Goal: Communication & Community: Share content

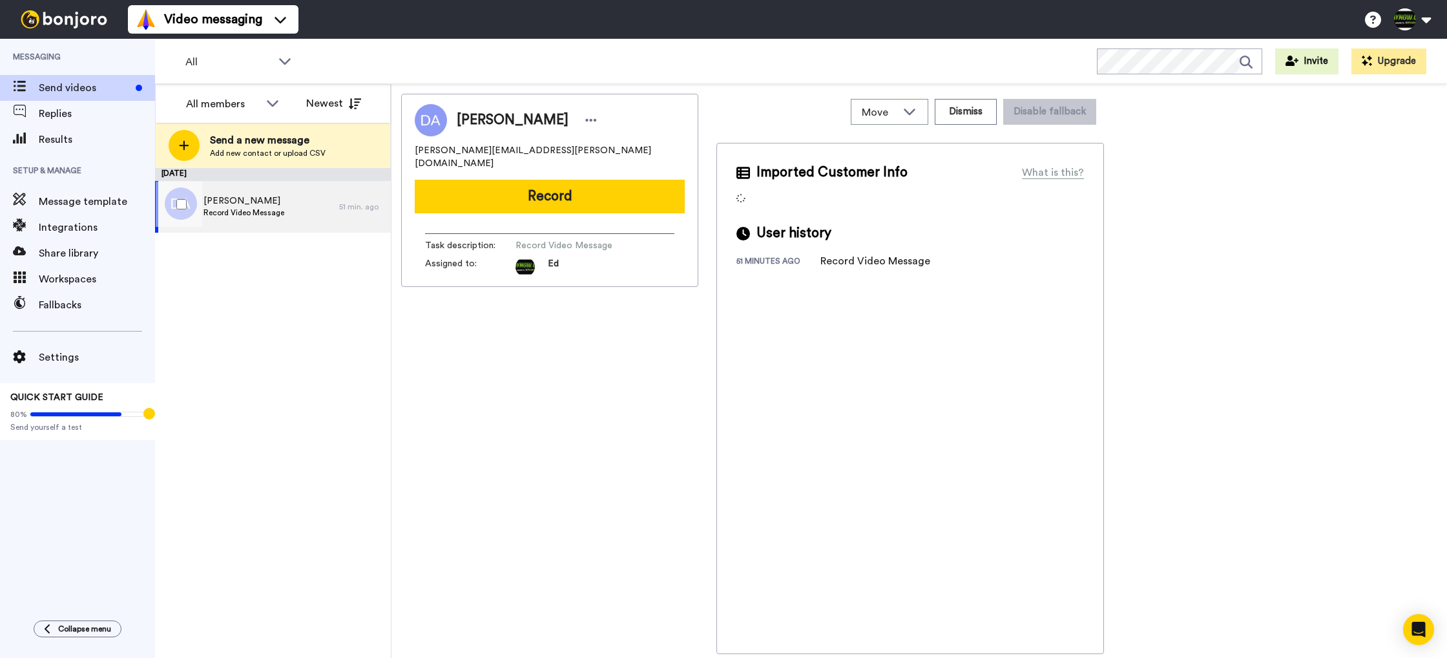
click at [268, 209] on span "Record Video Message" at bounding box center [243, 212] width 81 height 10
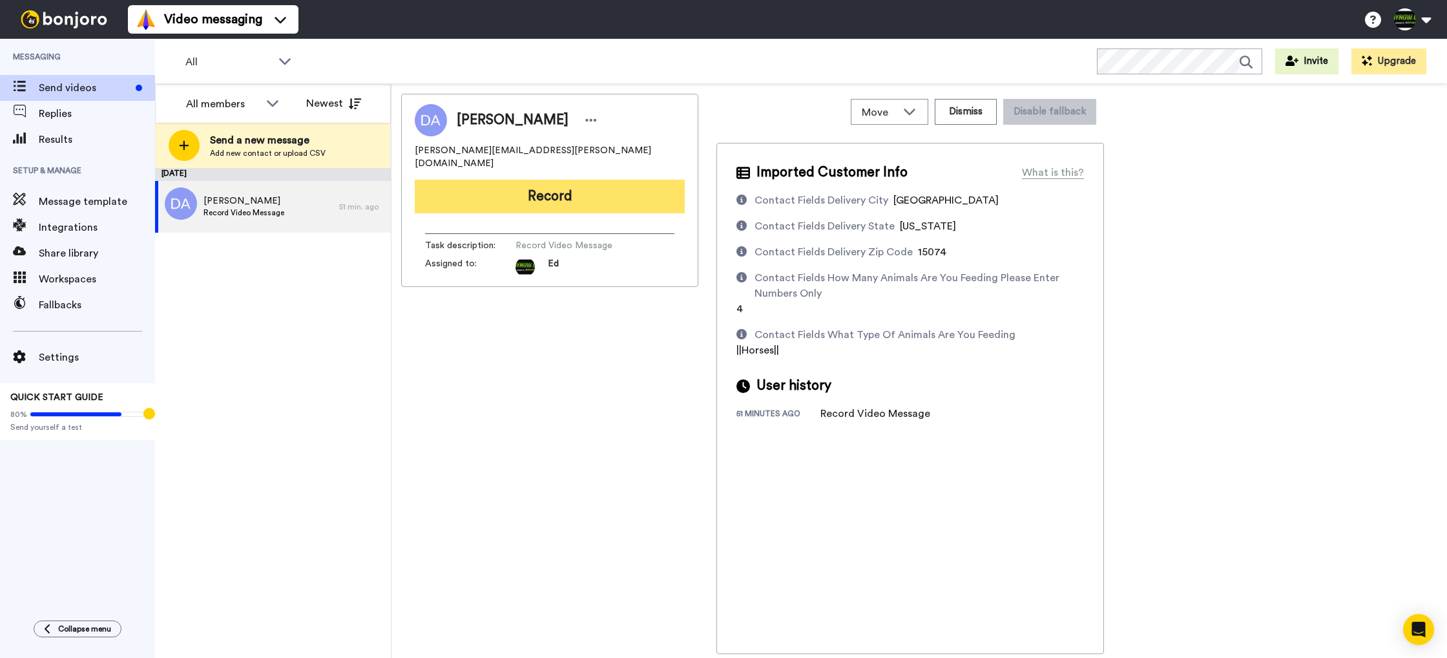
click at [564, 191] on button "Record" at bounding box center [550, 197] width 270 height 34
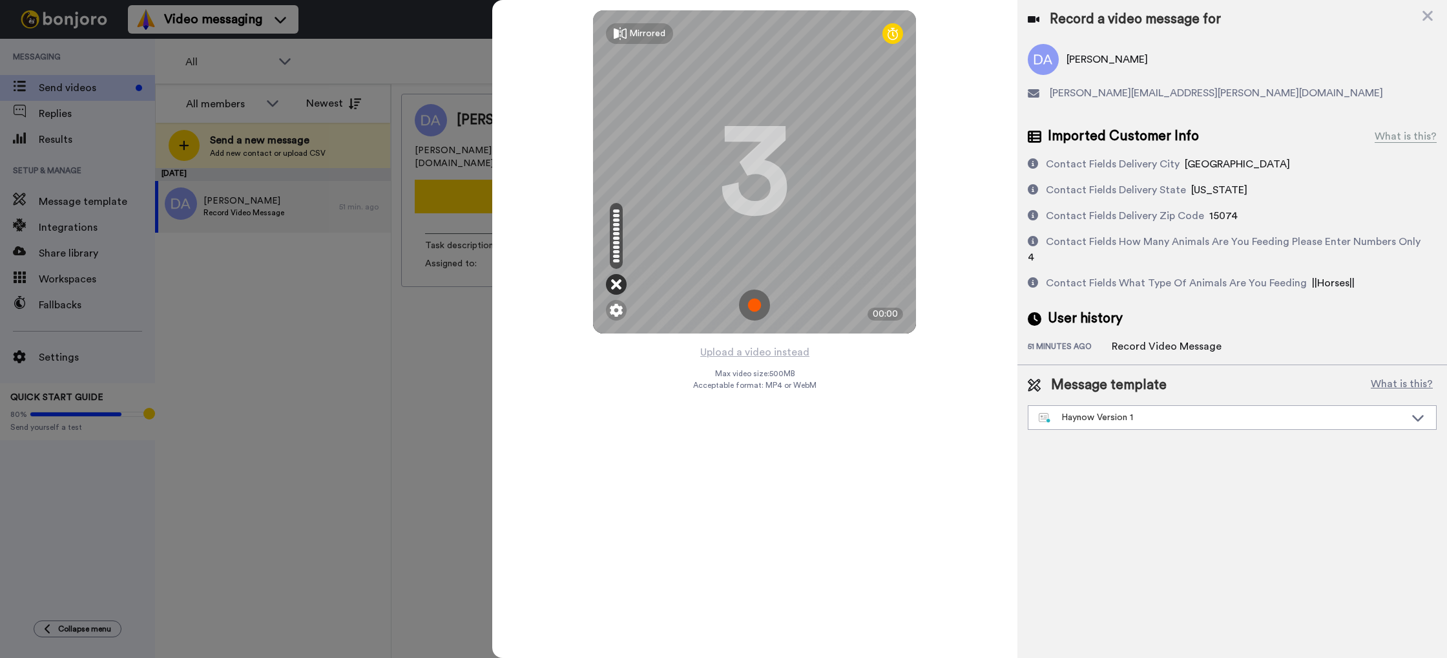
click at [617, 287] on icon at bounding box center [616, 284] width 10 height 13
click at [618, 313] on img at bounding box center [616, 310] width 13 height 13
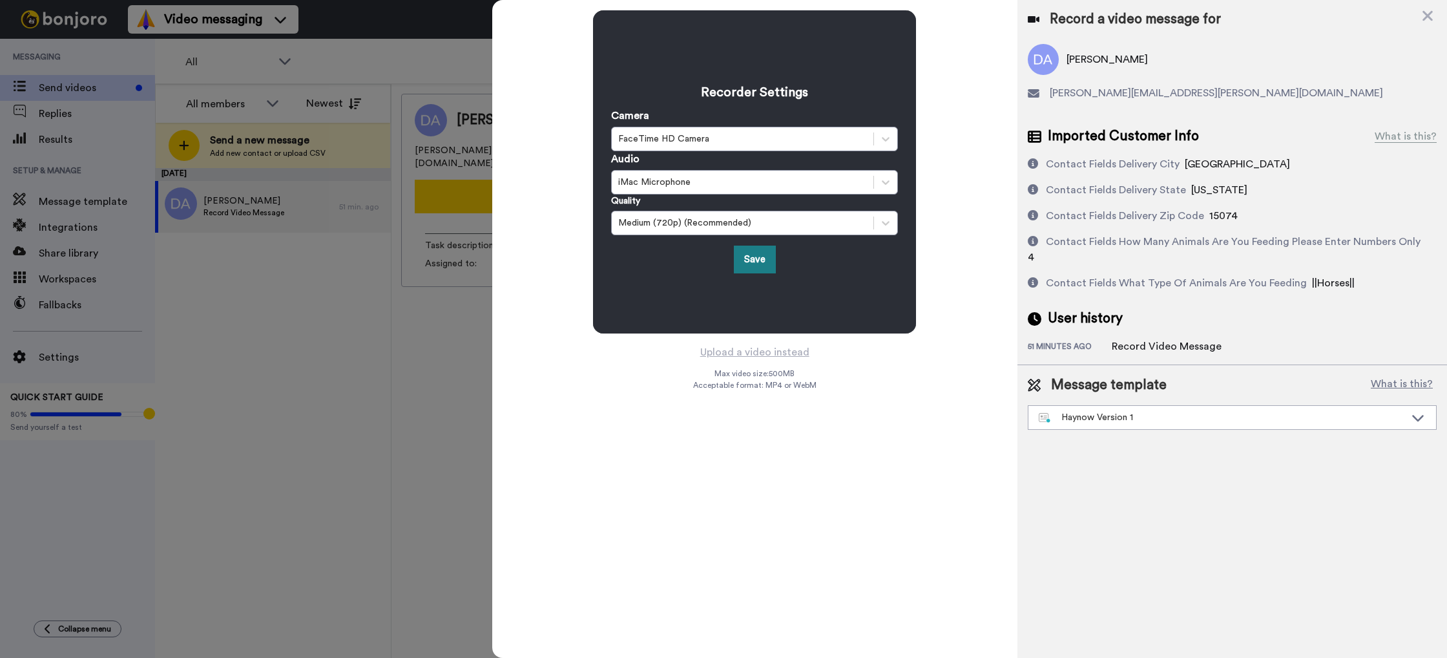
click at [745, 268] on button "Save" at bounding box center [755, 259] width 42 height 28
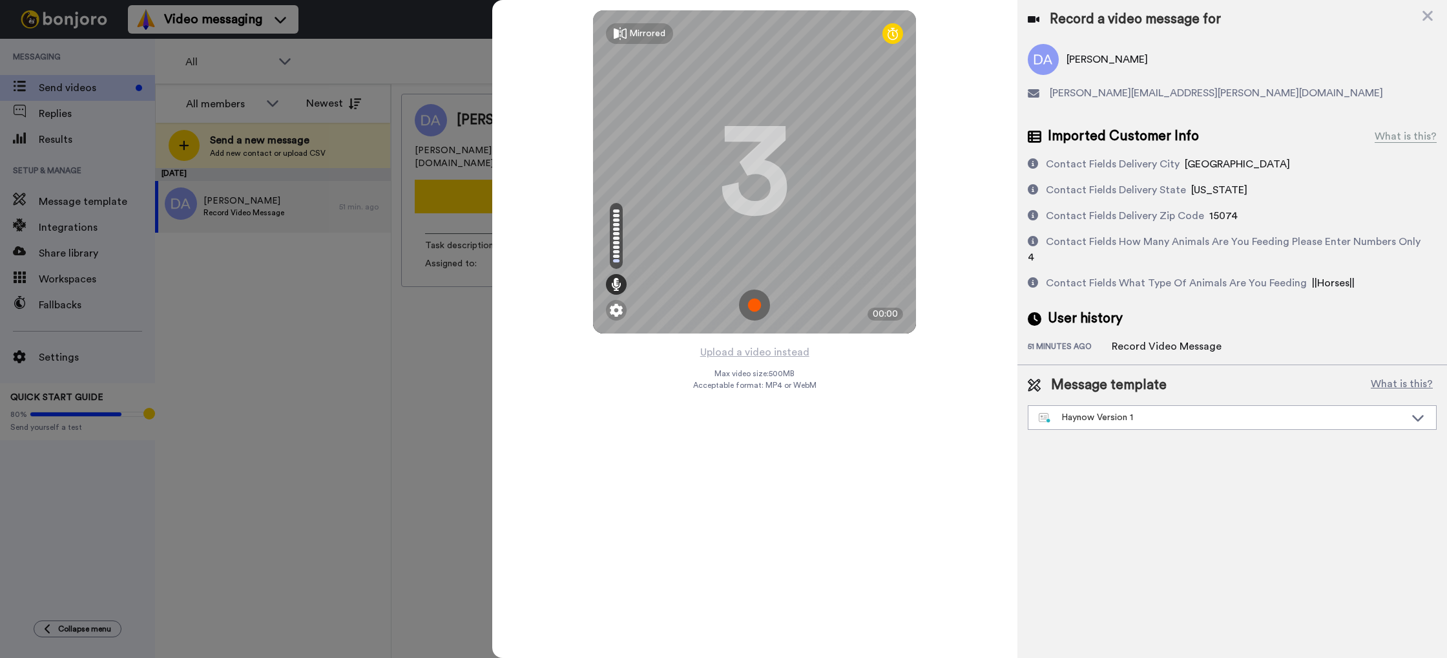
click at [757, 306] on img at bounding box center [754, 304] width 31 height 31
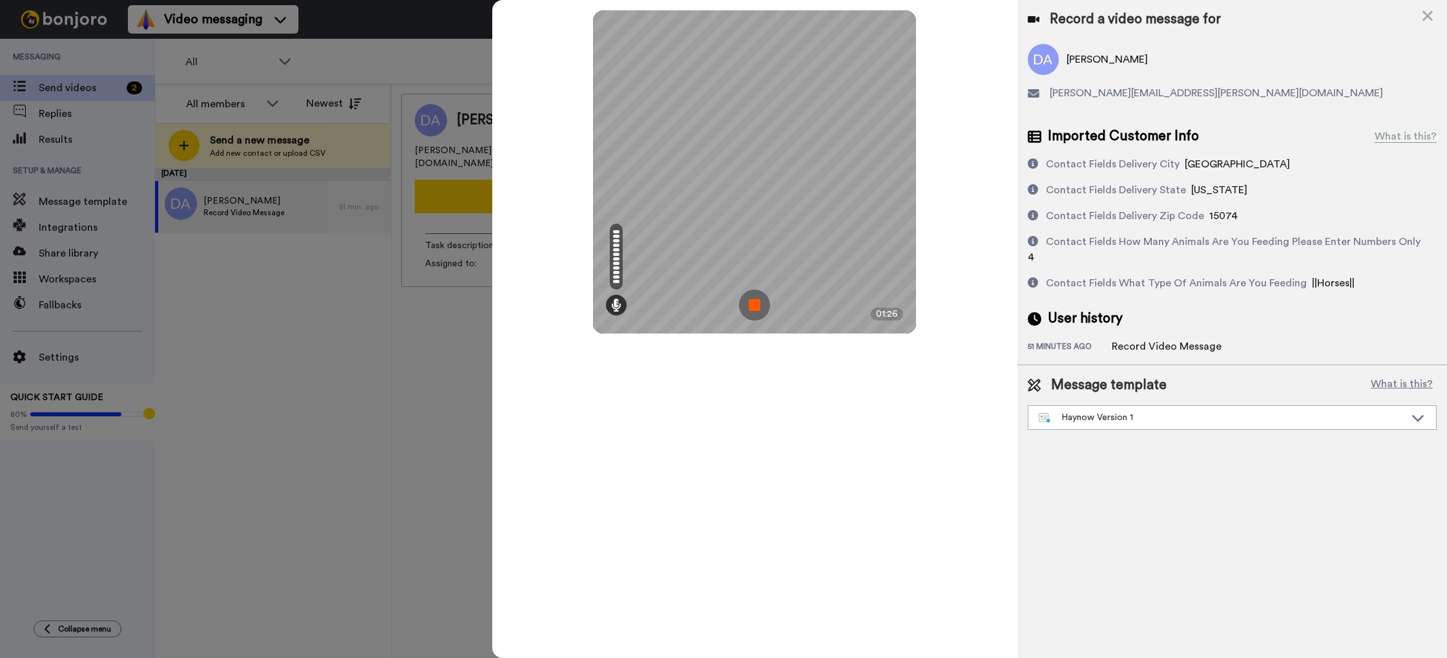
click at [757, 306] on img at bounding box center [754, 304] width 31 height 31
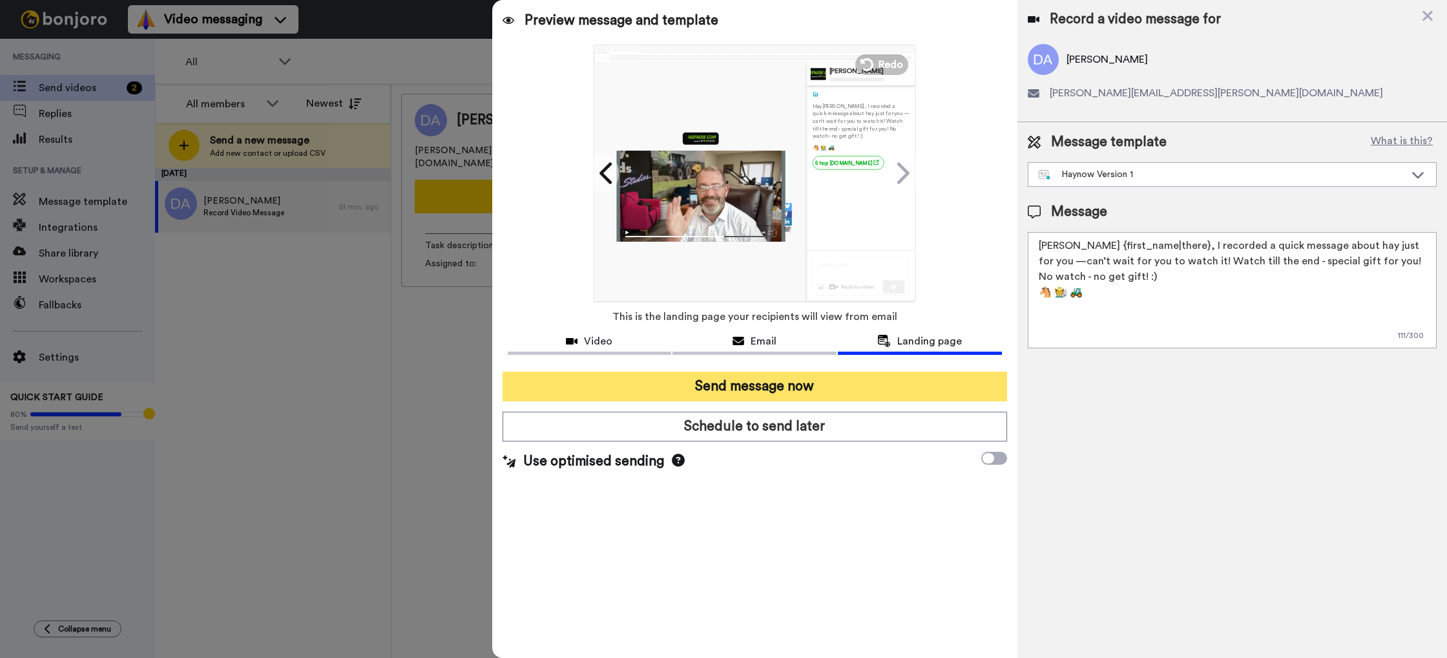
click at [795, 387] on button "Send message now" at bounding box center [754, 386] width 504 height 30
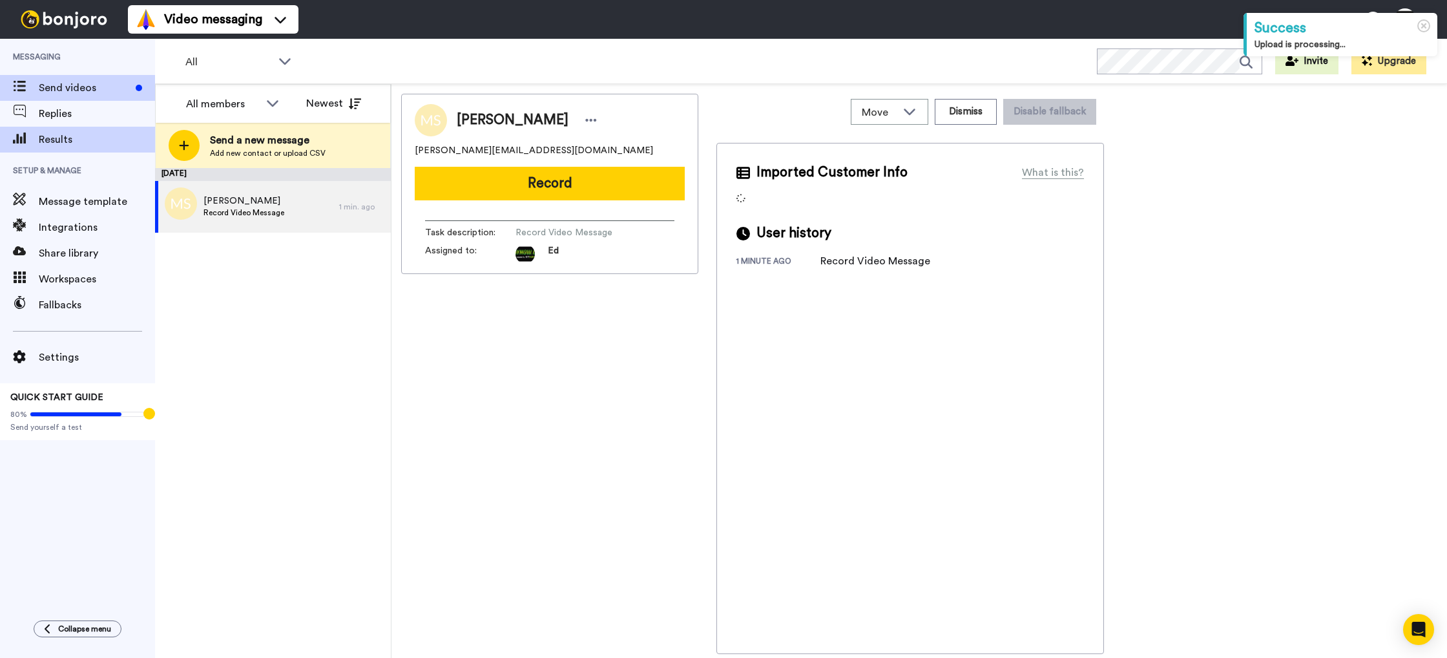
click at [91, 137] on span "Results" at bounding box center [97, 140] width 116 height 16
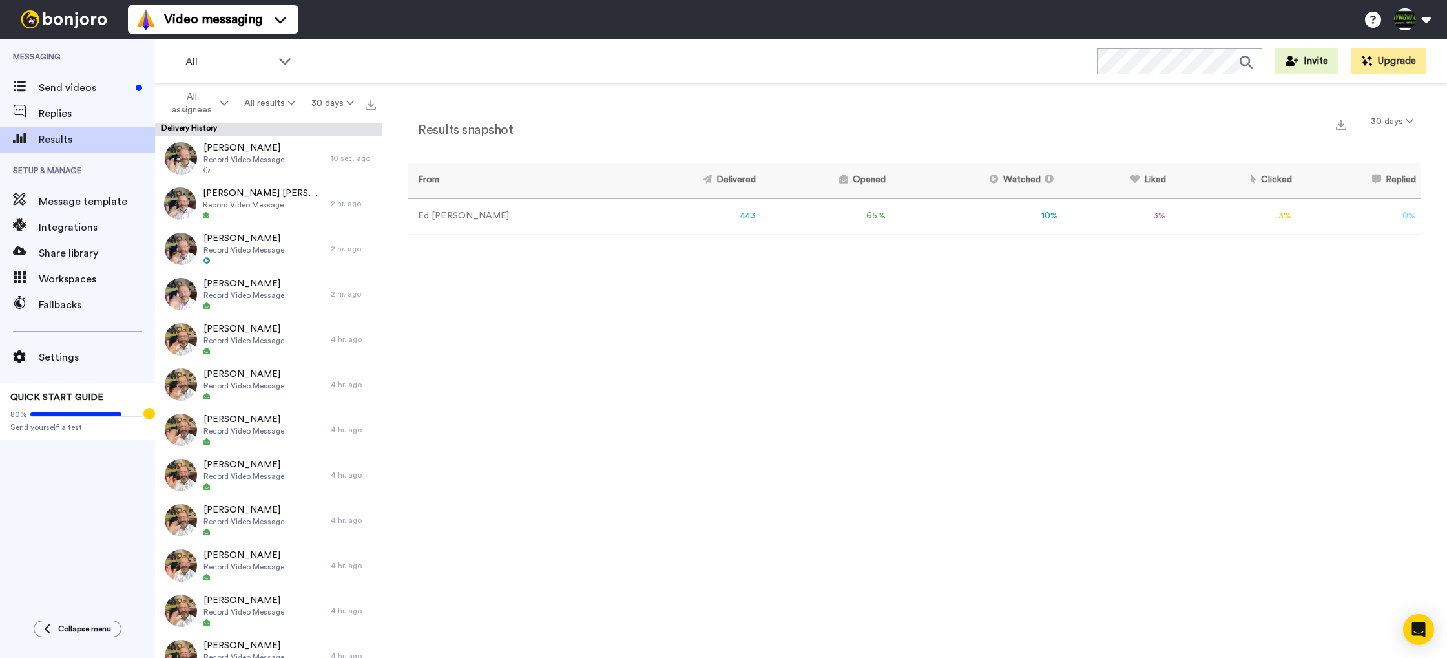
click at [56, 140] on span "Results" at bounding box center [97, 140] width 116 height 16
click at [347, 107] on icon at bounding box center [350, 102] width 8 height 9
click at [295, 103] on icon at bounding box center [291, 102] width 8 height 9
click at [543, 313] on div "Results snapshot 30 days From Delivered Opened Watched Liked Clicked Replied Fa…" at bounding box center [914, 374] width 1064 height 580
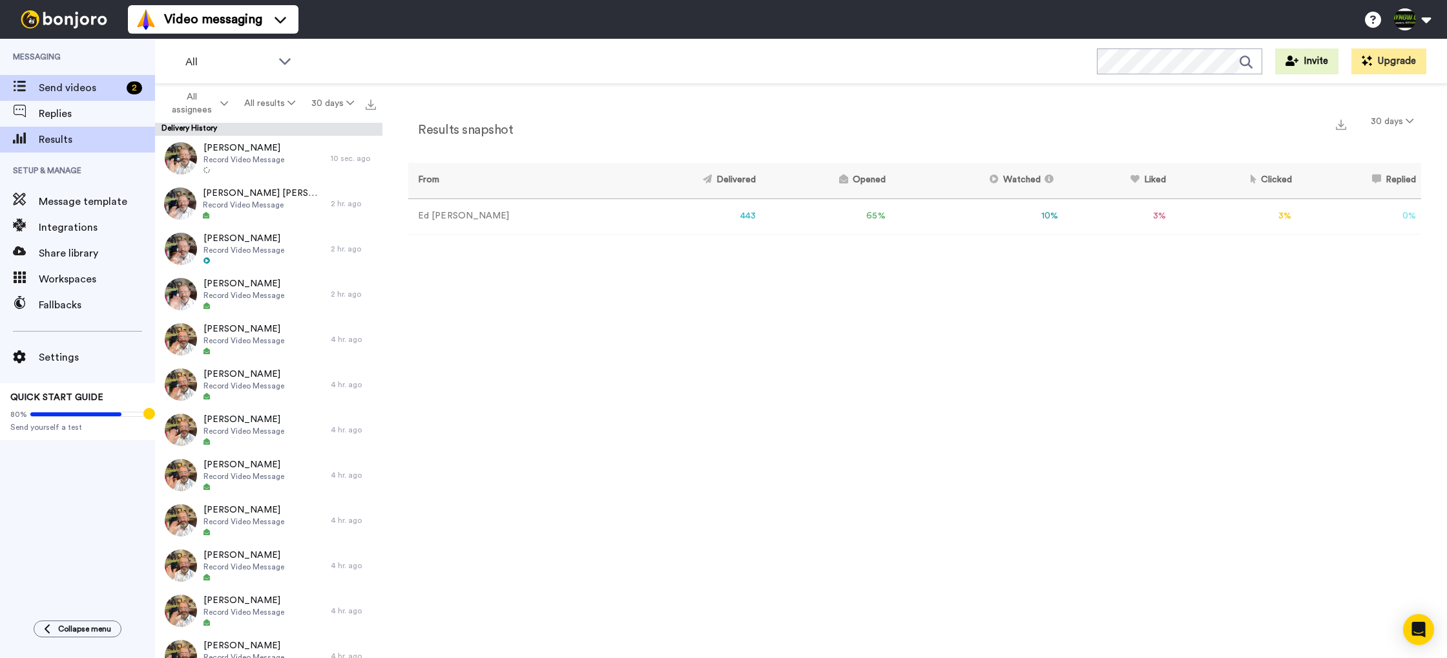
click at [89, 96] on div "Send videos 2" at bounding box center [77, 88] width 155 height 26
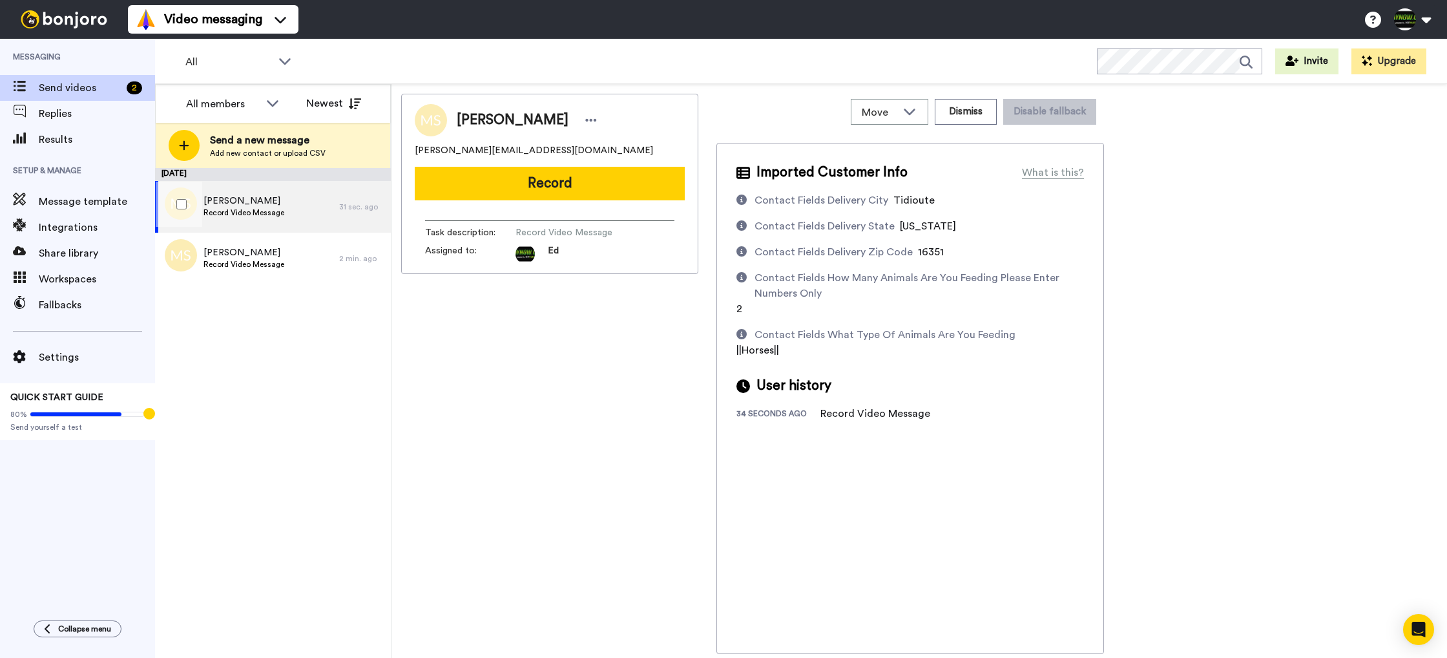
click at [307, 207] on div "Michelle Sauers Record Video Message" at bounding box center [247, 207] width 184 height 52
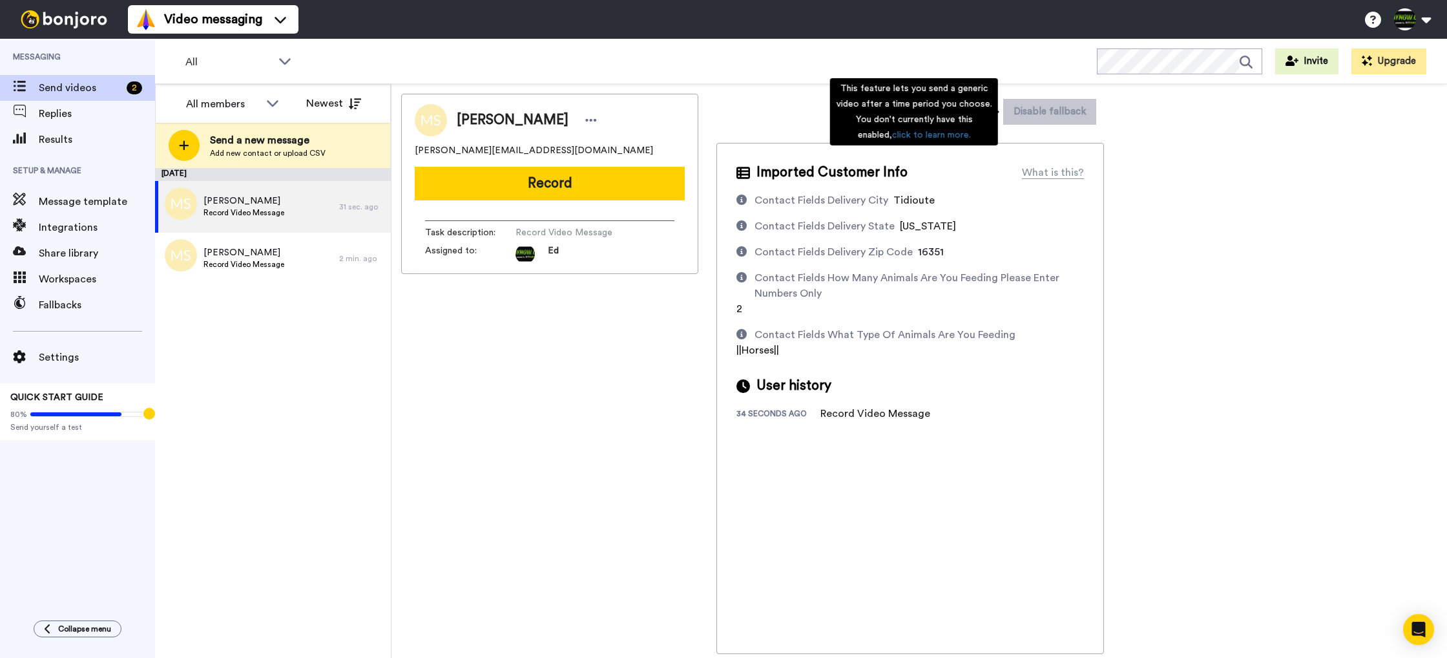
click at [969, 118] on div "This feature lets you send a generic video after a time period you choose. You …" at bounding box center [914, 111] width 168 height 67
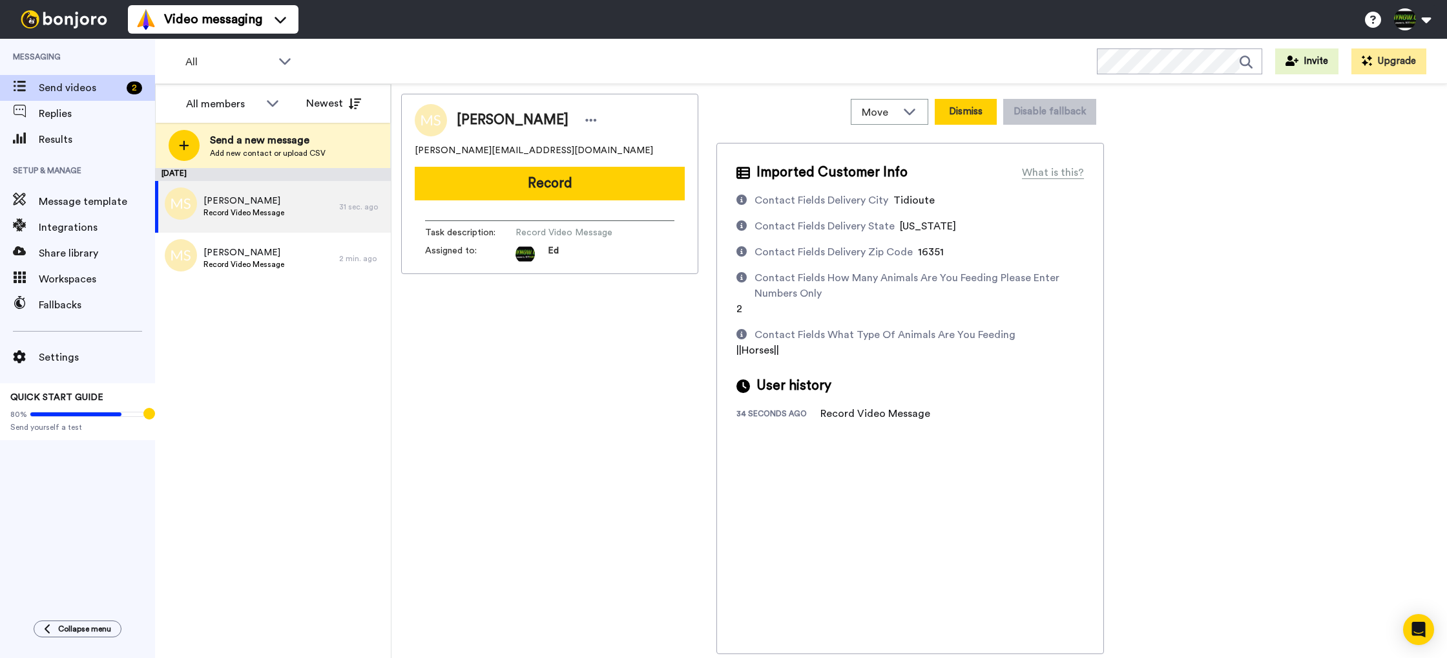
click at [957, 114] on button "Dismiss" at bounding box center [966, 112] width 62 height 26
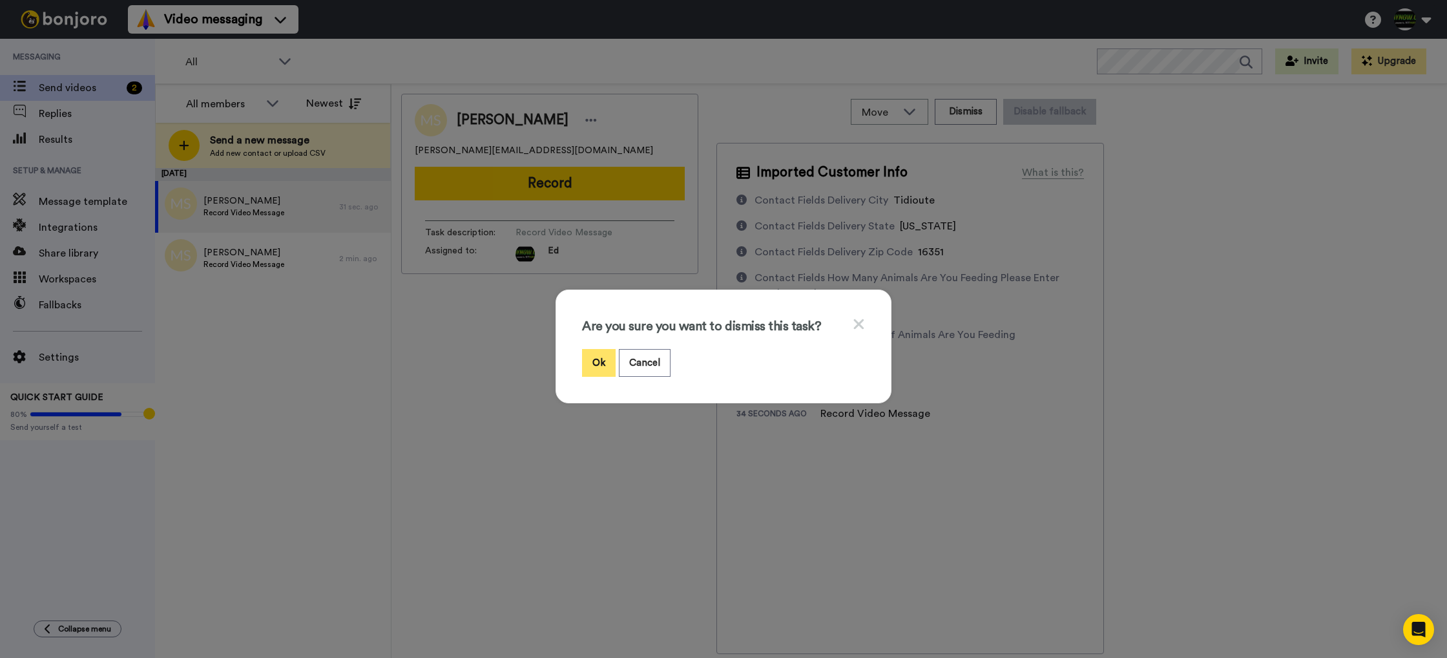
click at [605, 362] on button "Ok" at bounding box center [599, 363] width 34 height 28
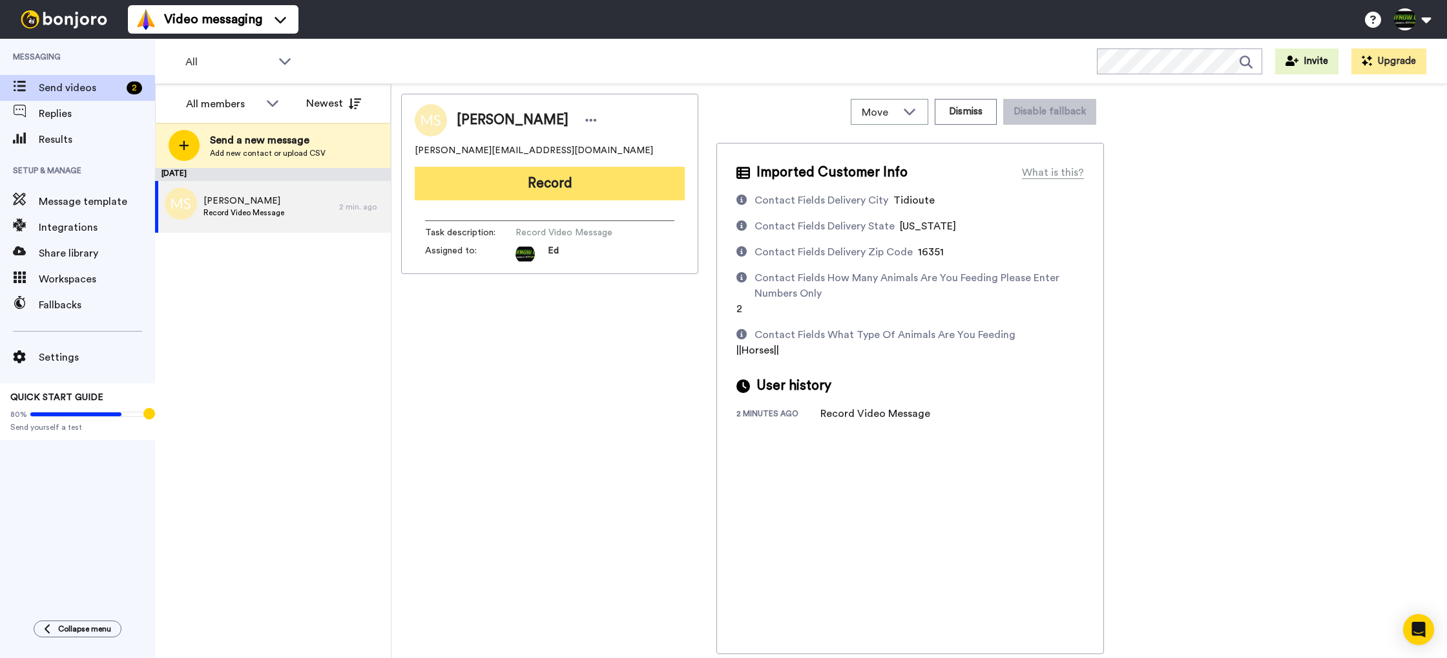
click at [585, 188] on button "Record" at bounding box center [550, 184] width 270 height 34
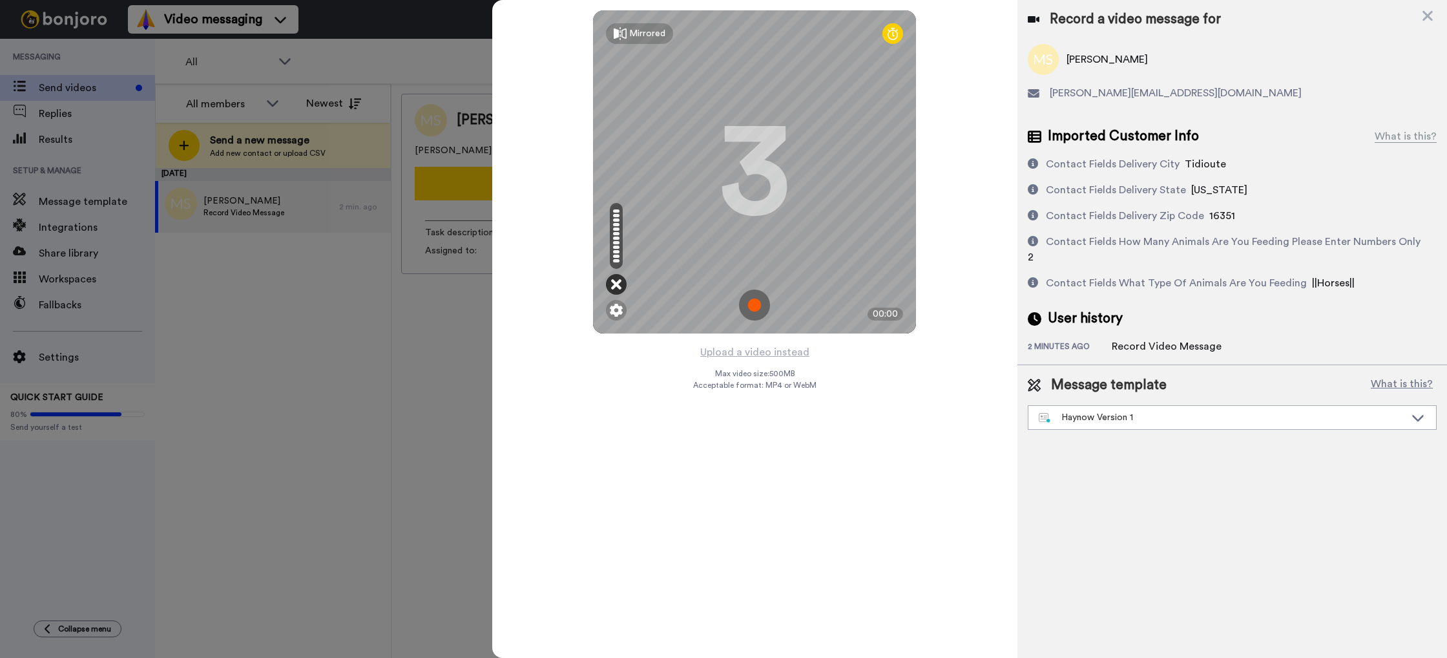
click at [617, 282] on icon at bounding box center [616, 284] width 10 height 13
click at [749, 305] on img at bounding box center [754, 304] width 31 height 31
click at [756, 308] on img at bounding box center [754, 304] width 31 height 31
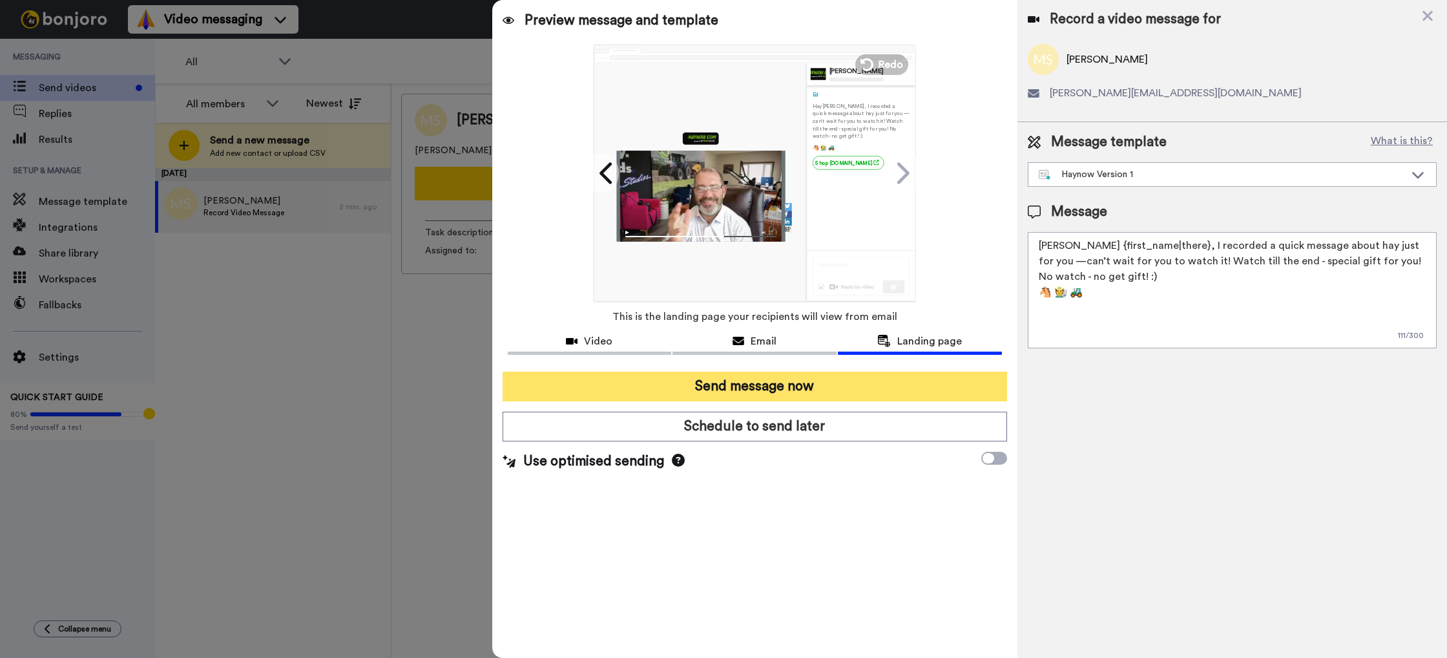
click at [772, 387] on button "Send message now" at bounding box center [754, 386] width 504 height 30
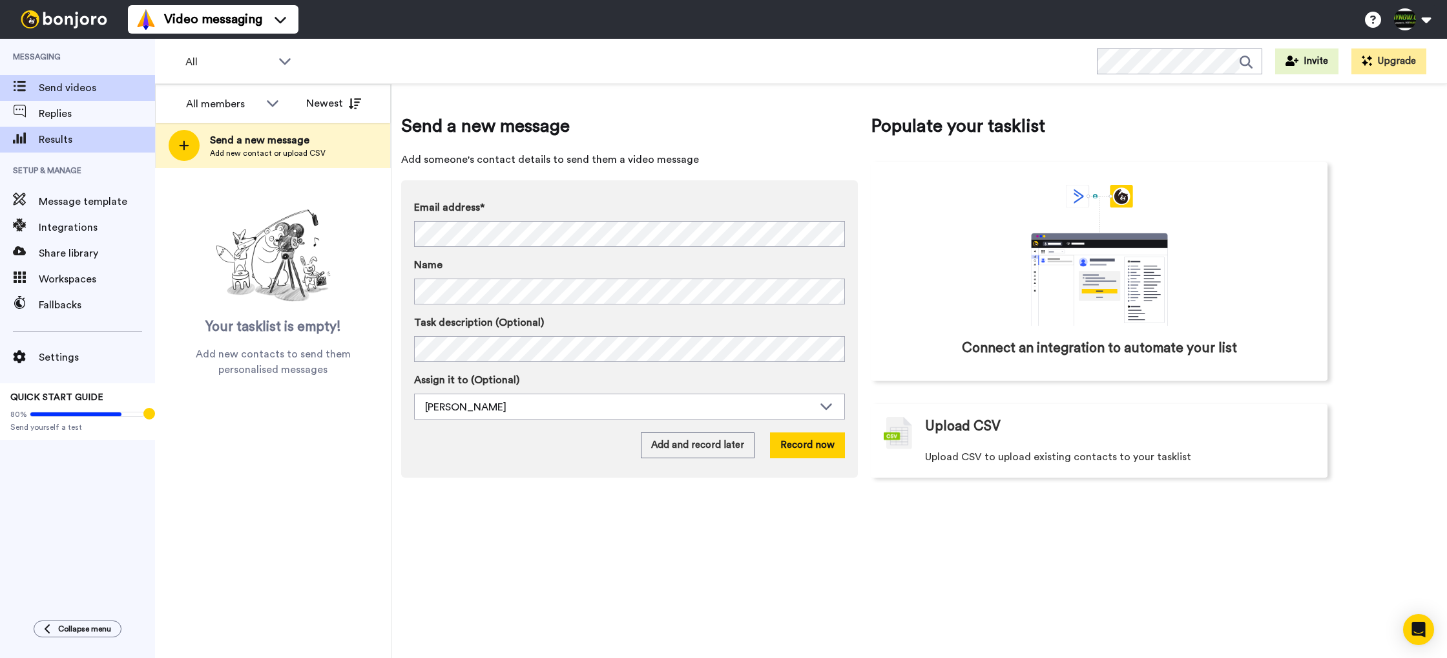
click at [59, 145] on span "Results" at bounding box center [97, 140] width 116 height 16
